Goal: Find specific page/section: Find specific page/section

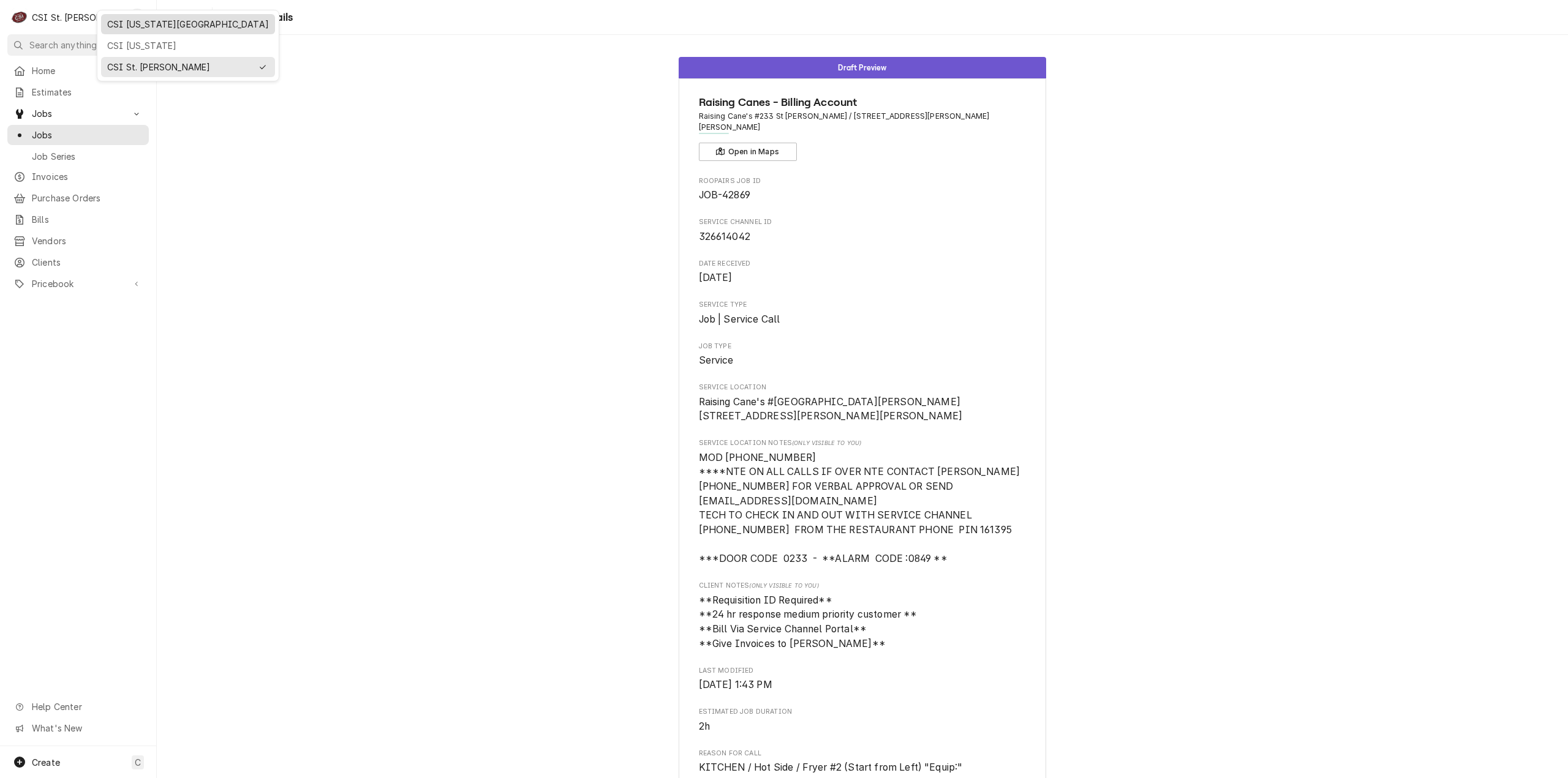
click at [125, 25] on div "CSI [US_STATE][GEOGRAPHIC_DATA]" at bounding box center [188, 25] width 162 height 13
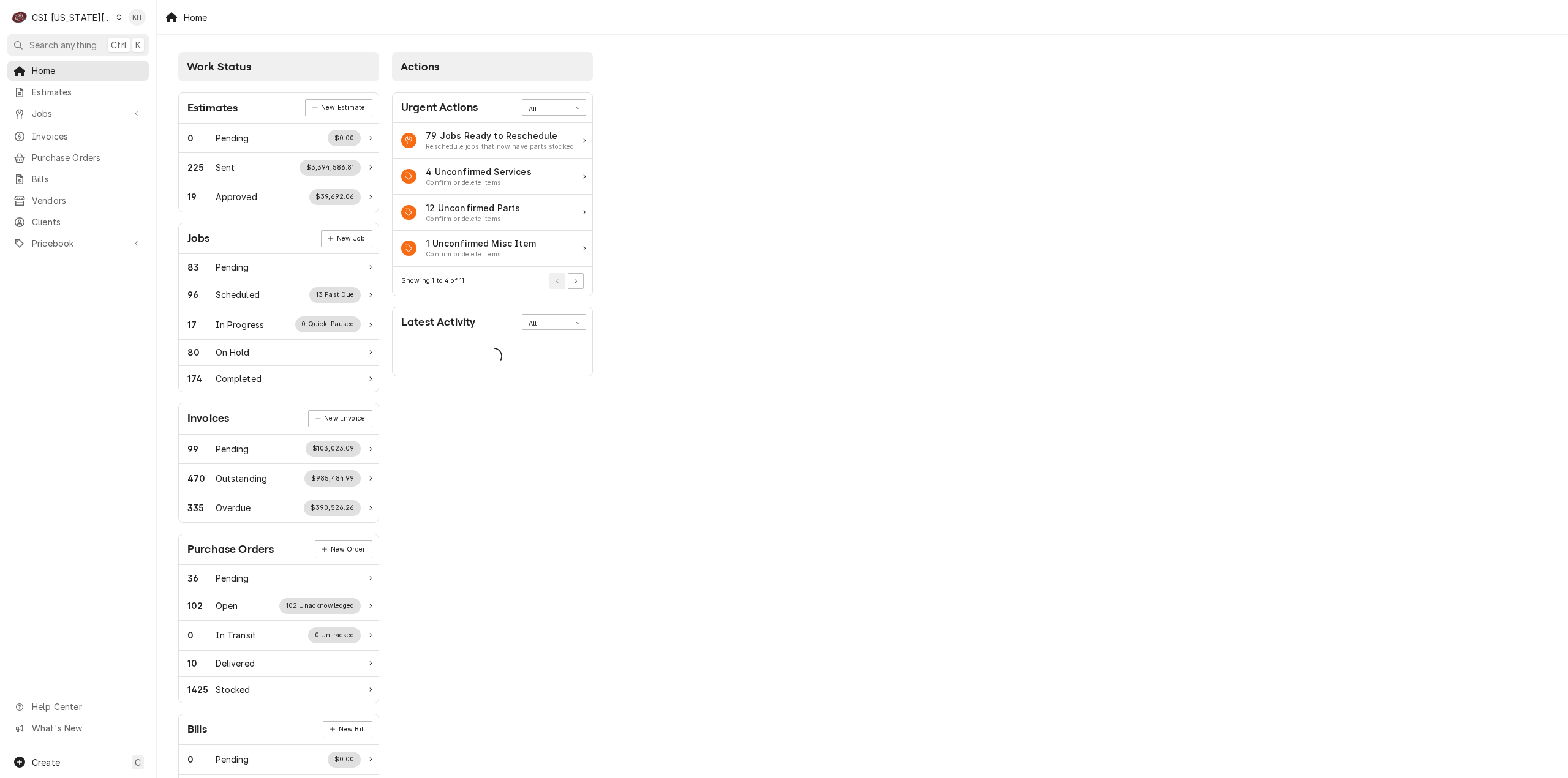
drag, startPoint x: 70, startPoint y: 46, endPoint x: 634, endPoint y: 78, distance: 564.9
click at [70, 46] on span "Search anything" at bounding box center [64, 45] width 68 height 13
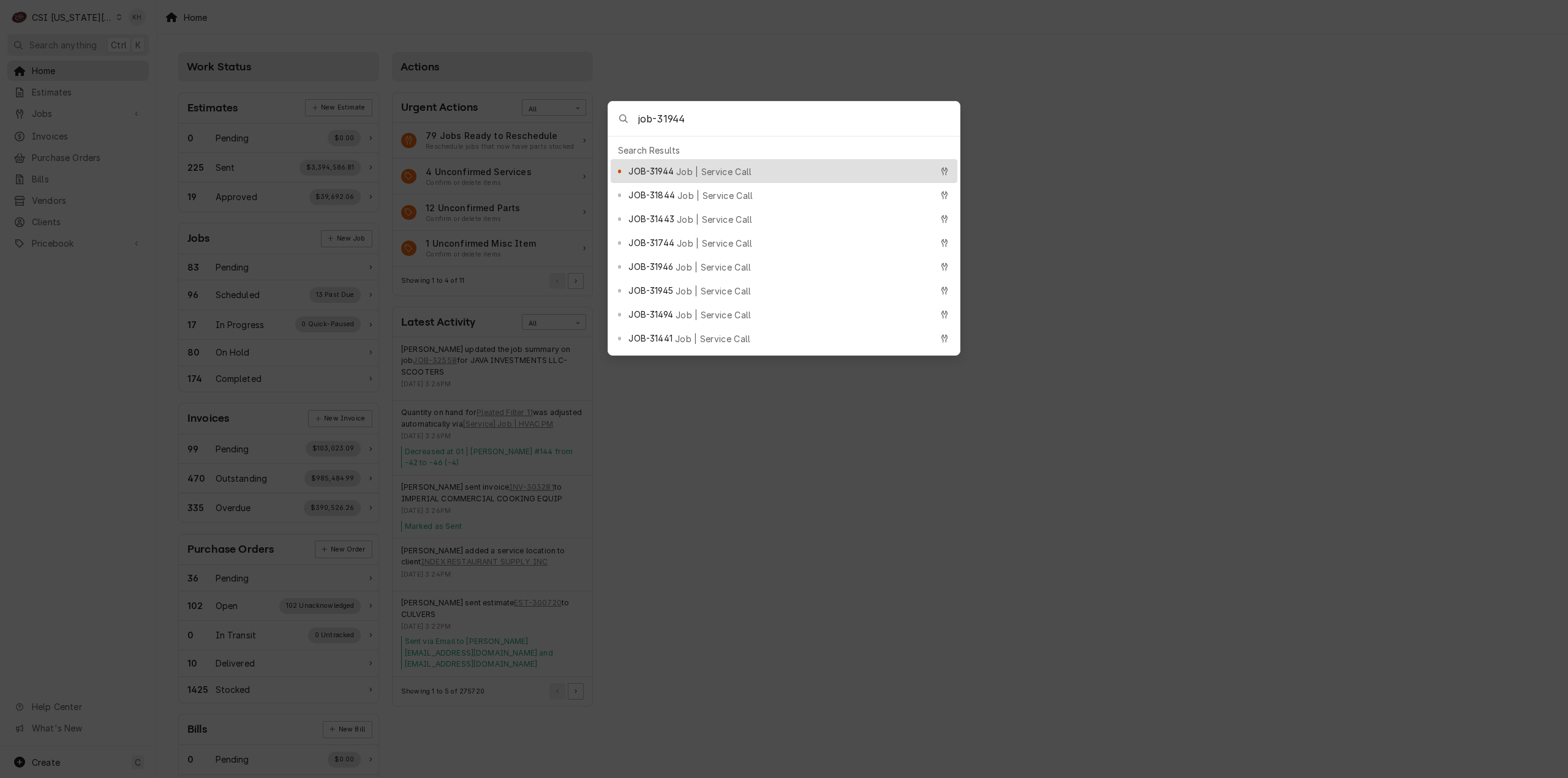
type input "job-31944"
click at [670, 167] on span "JOB-31944" at bounding box center [651, 171] width 45 height 13
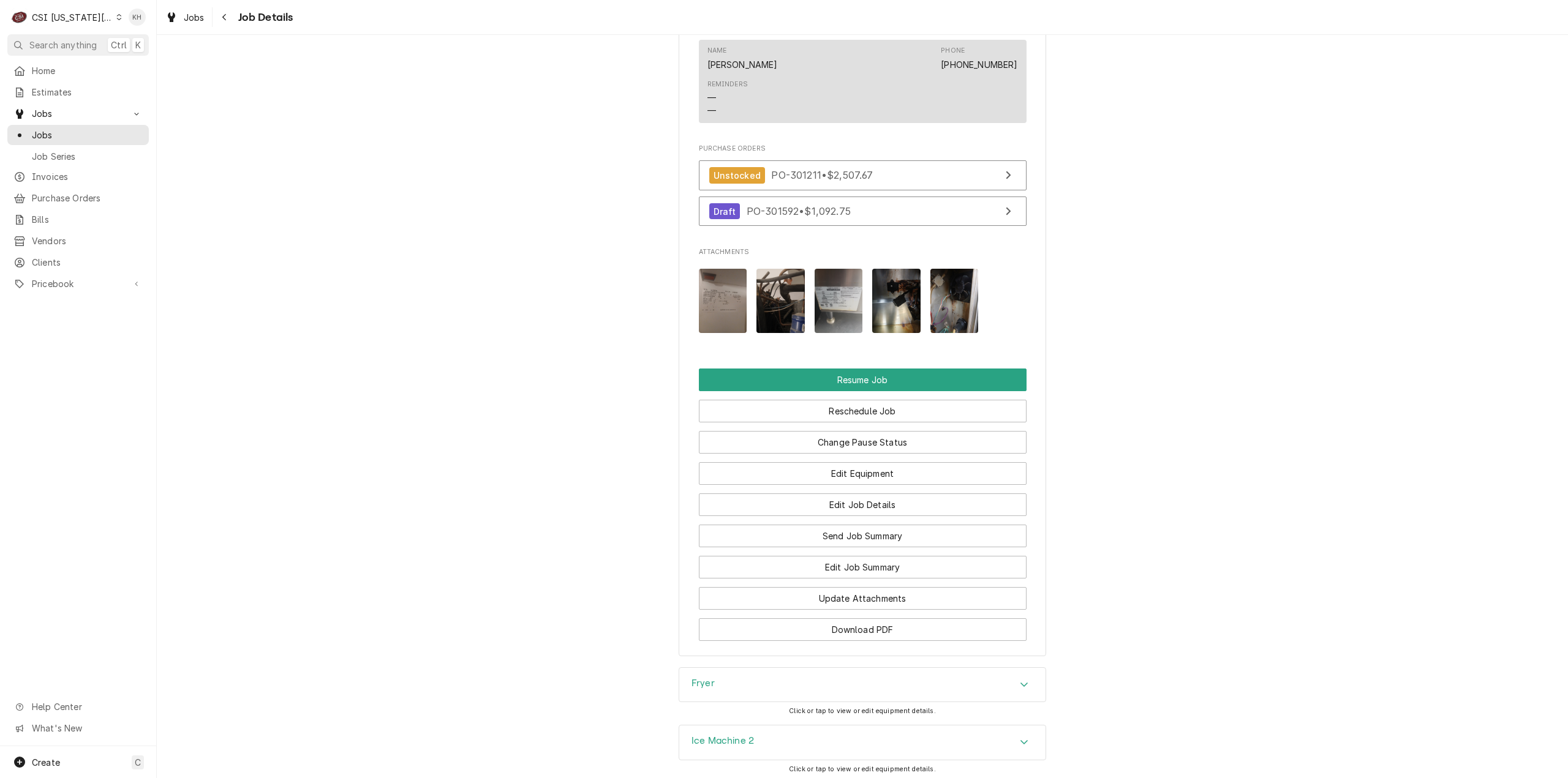
scroll to position [1612, 0]
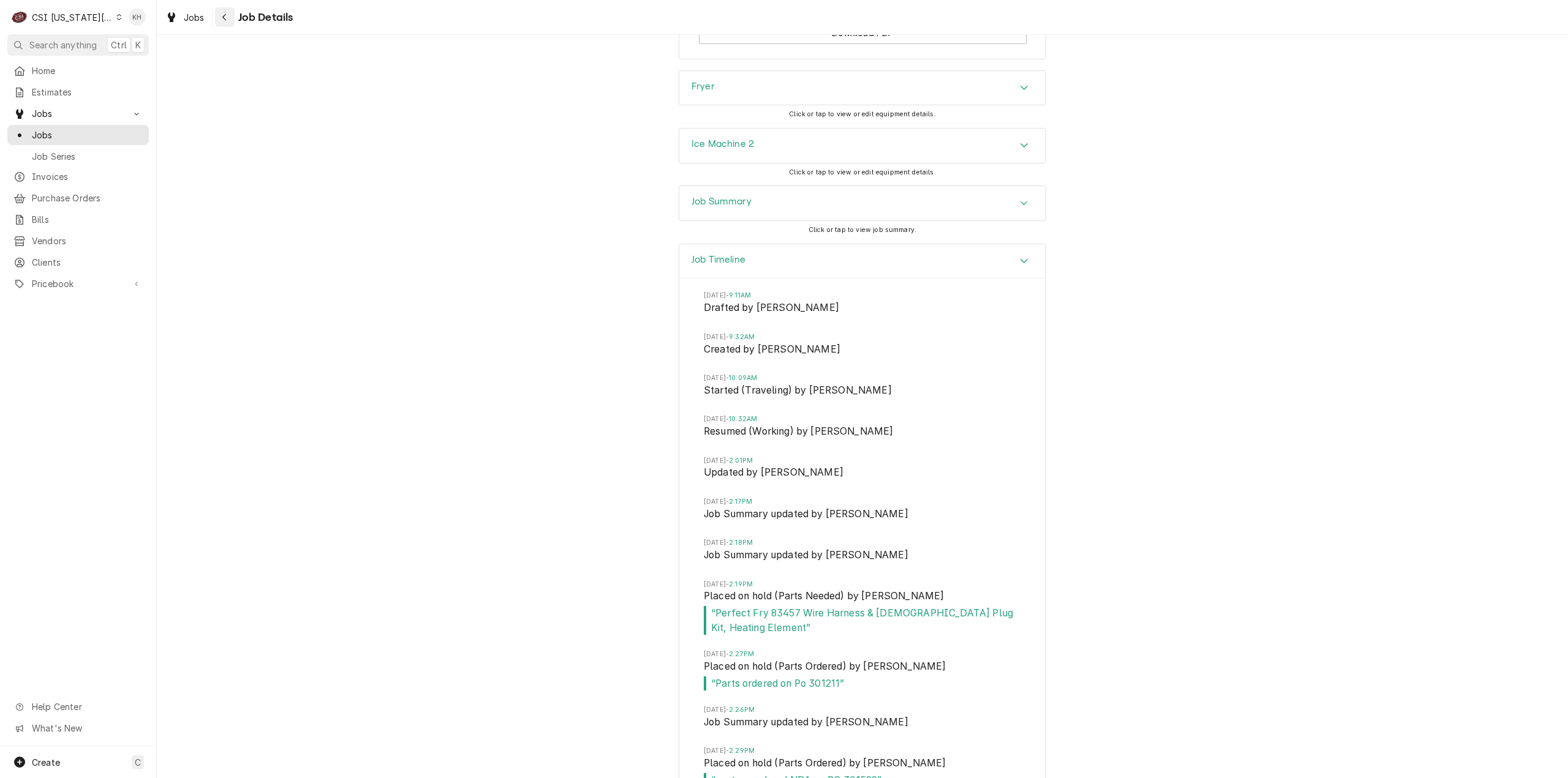
click at [229, 20] on div "Navigate back" at bounding box center [225, 17] width 12 height 12
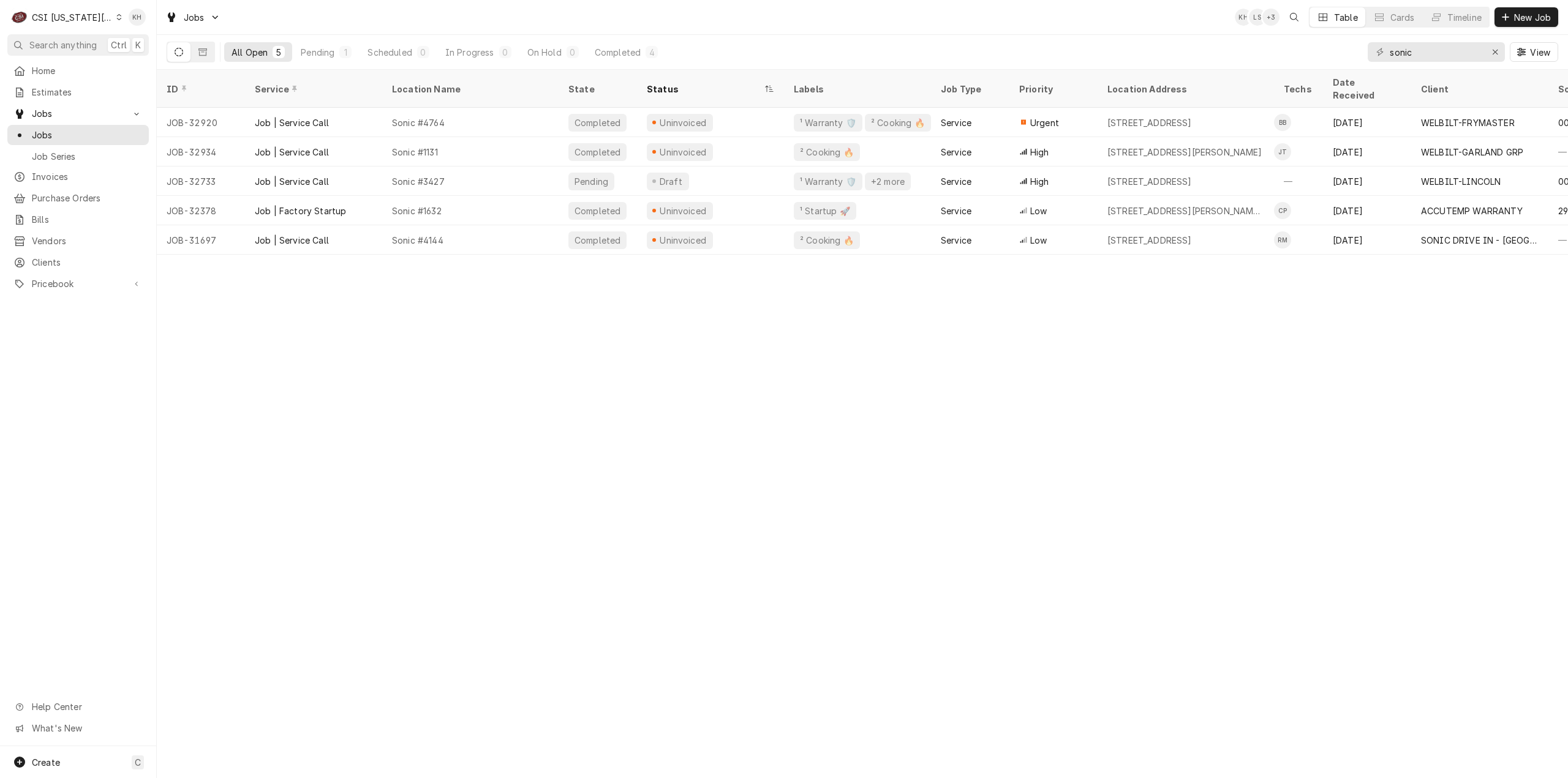
click at [1241, 439] on div "ID Service Location Name State Status Labels Job Type Priority Location Address…" at bounding box center [862, 425] width 1411 height 709
click at [59, 18] on div "CSI Kansas City" at bounding box center [73, 17] width 81 height 13
click at [133, 63] on div "CSI St. [PERSON_NAME]" at bounding box center [210, 67] width 179 height 13
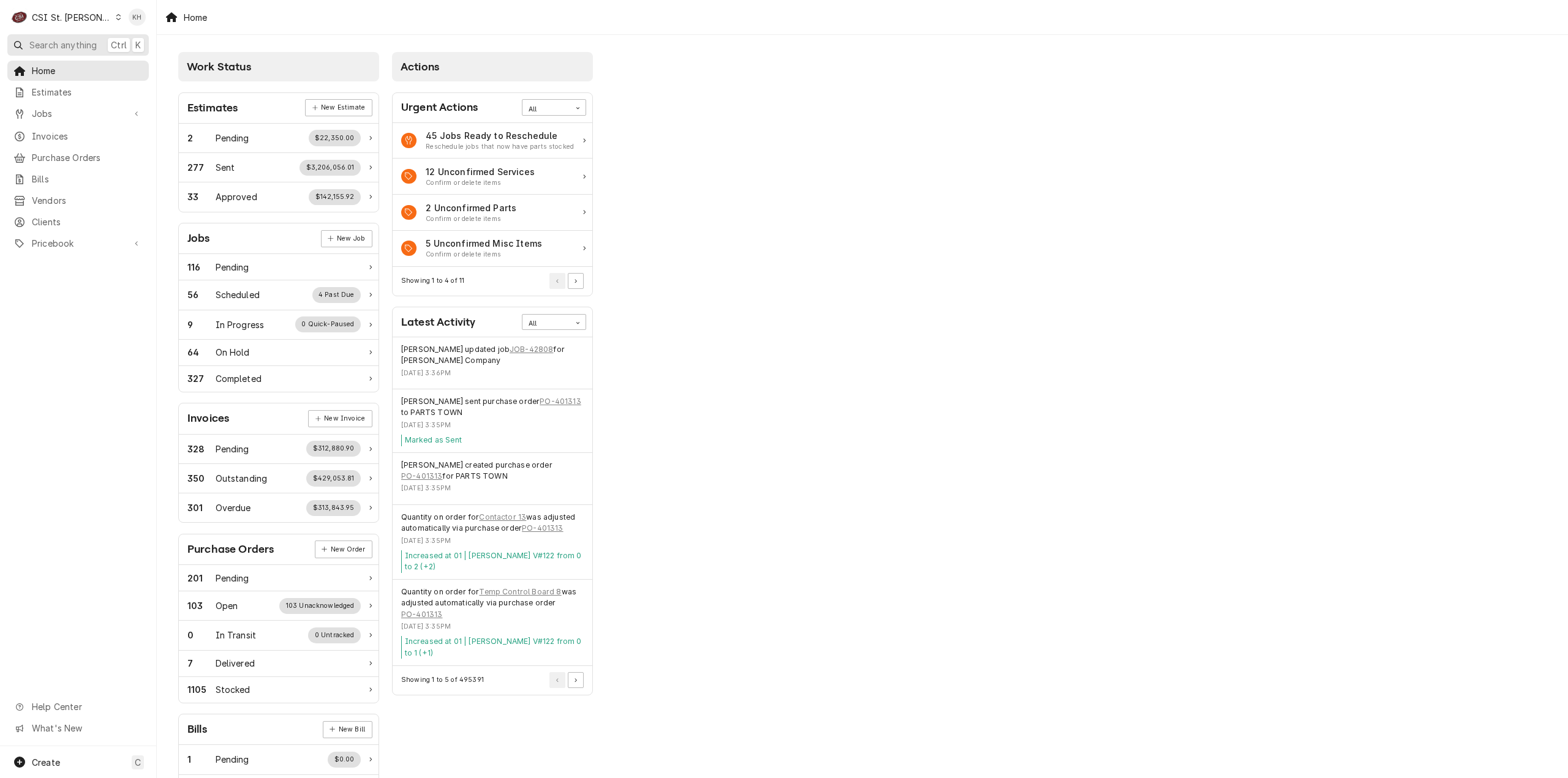
click at [72, 45] on span "Search anything" at bounding box center [64, 45] width 68 height 13
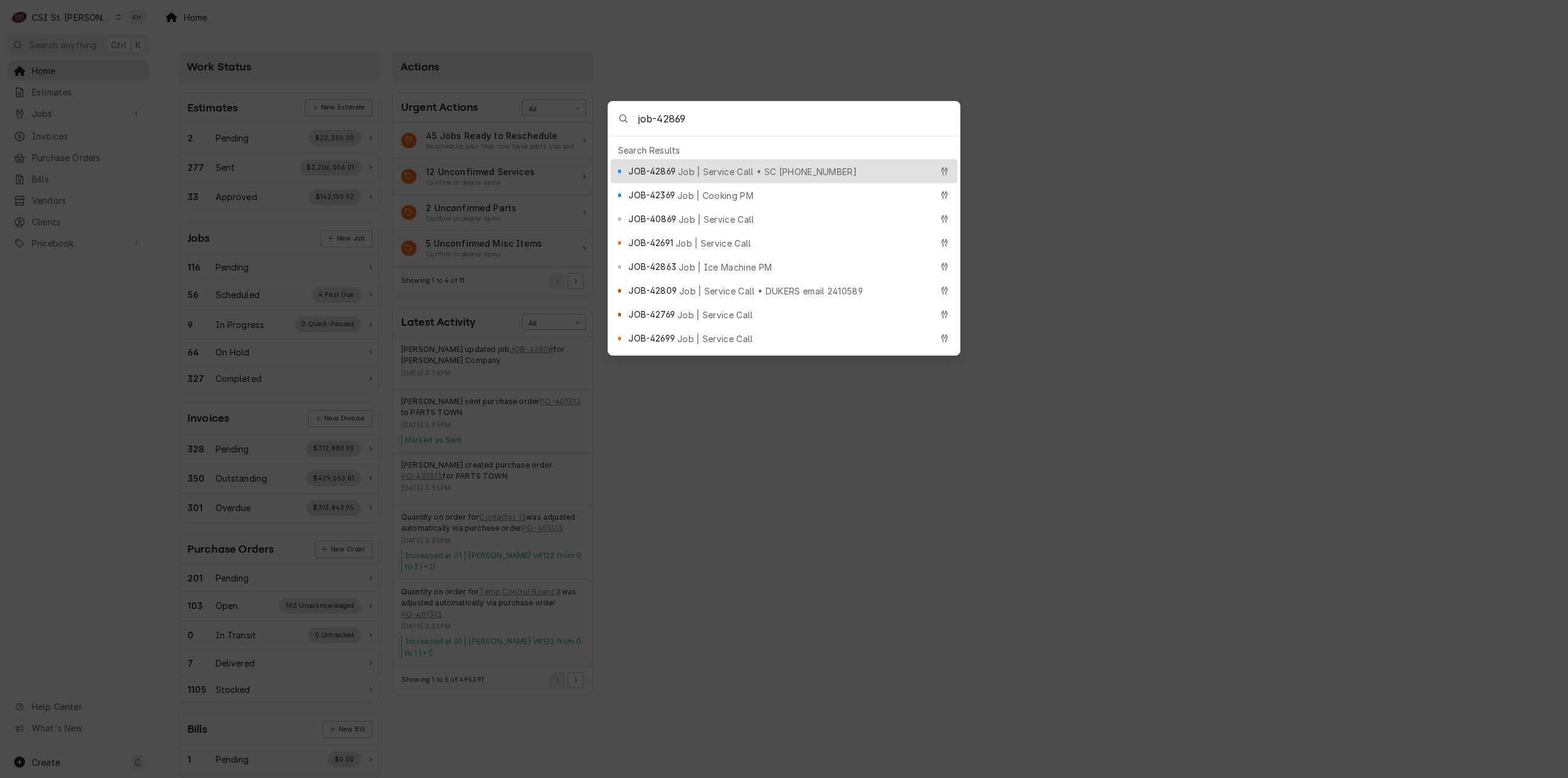
type input "job-42869"
click at [700, 167] on span "Job | Service Call • SC 326614042" at bounding box center [767, 172] width 179 height 13
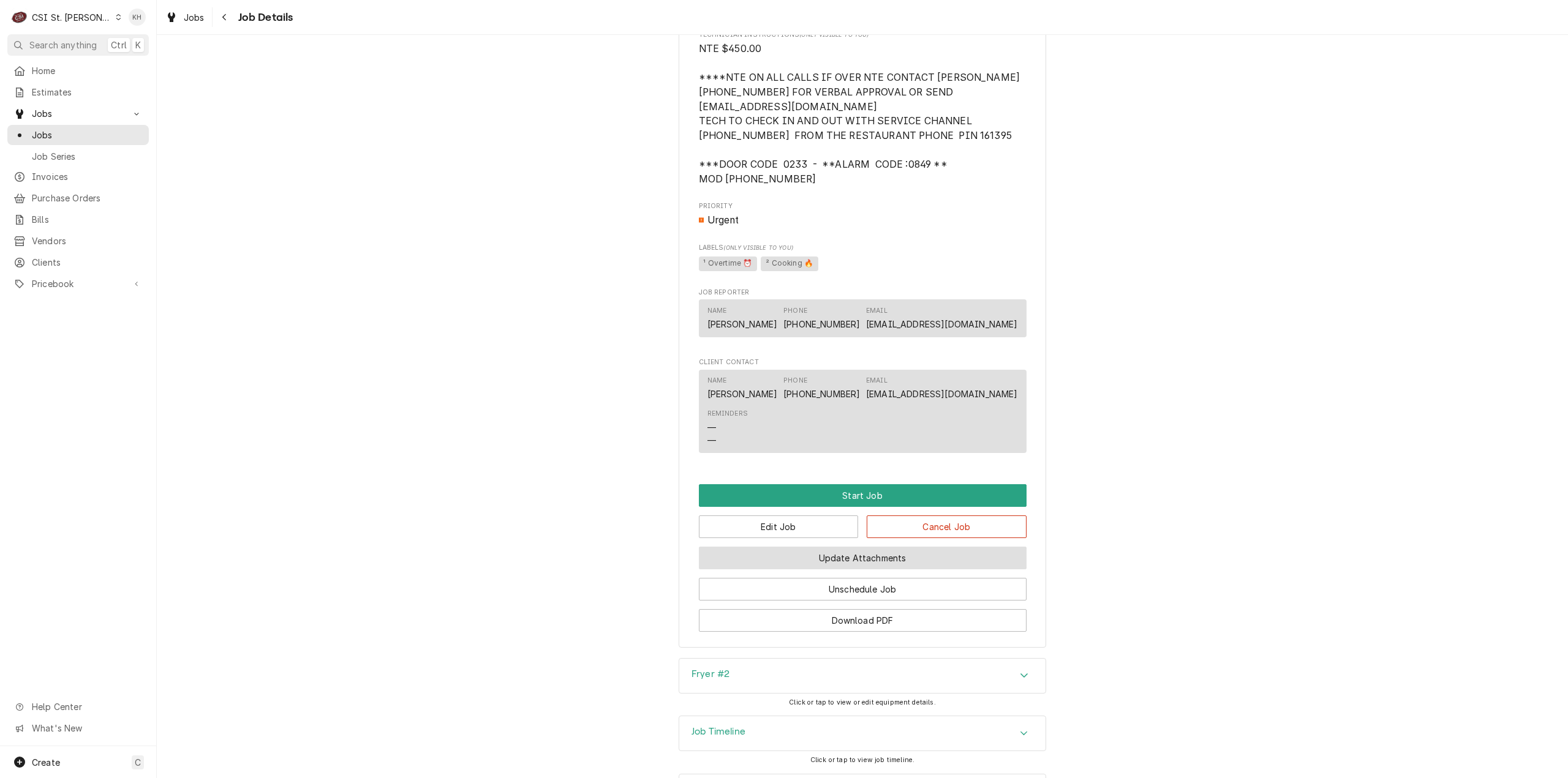
scroll to position [1027, 0]
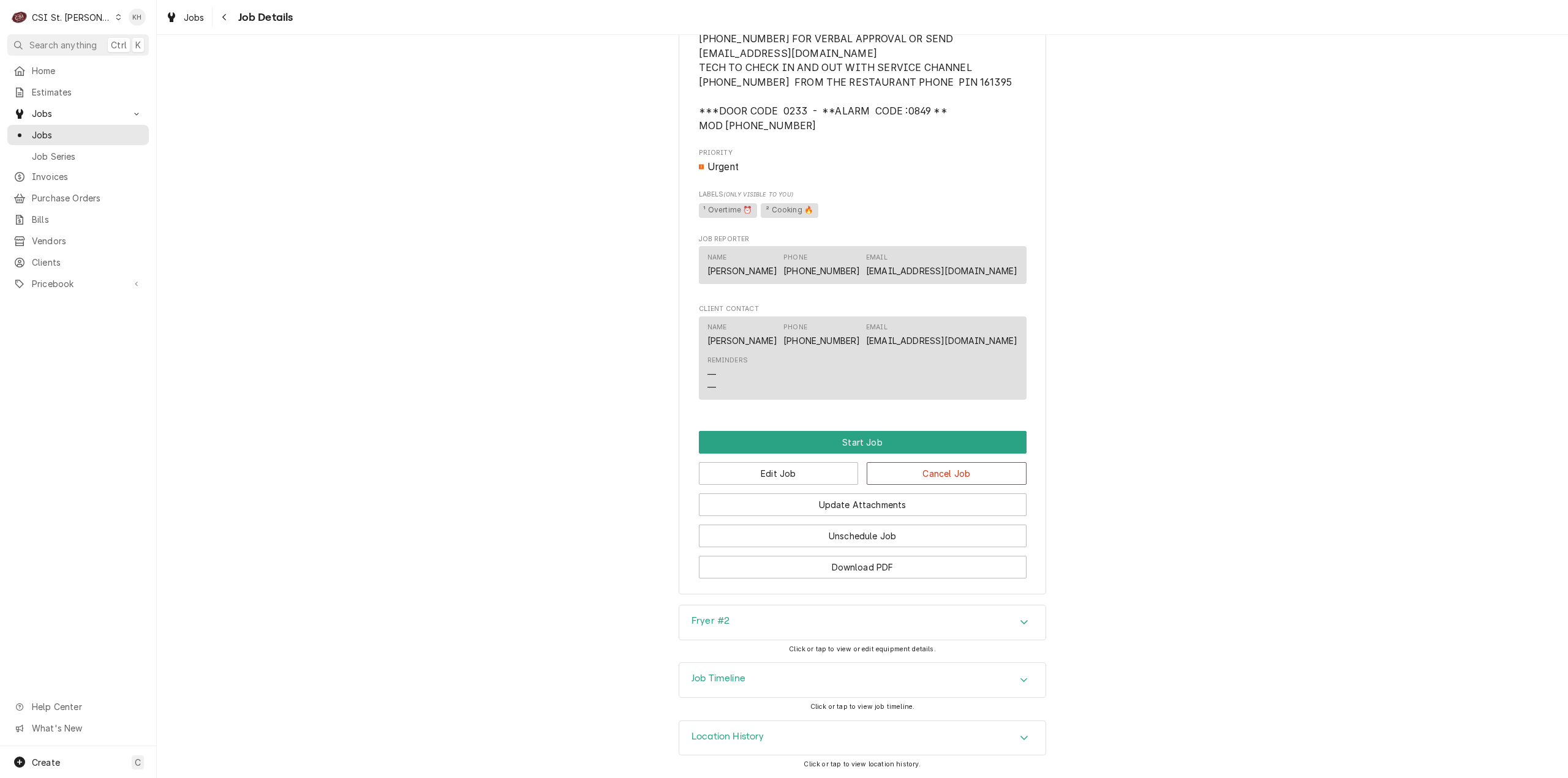
click at [745, 683] on div "Job Timeline" at bounding box center [862, 681] width 366 height 35
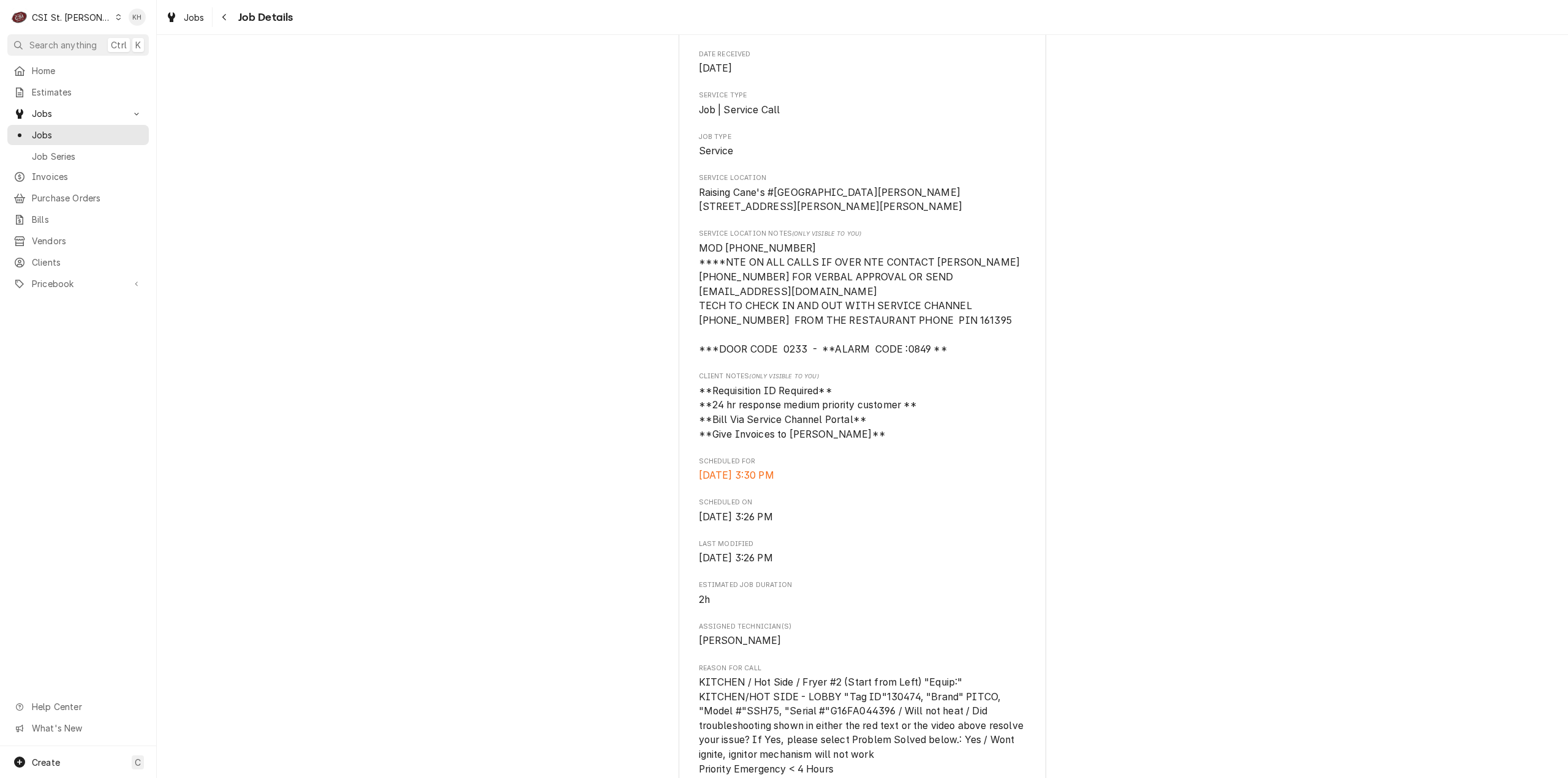
scroll to position [177, 0]
